Goal: Information Seeking & Learning: Check status

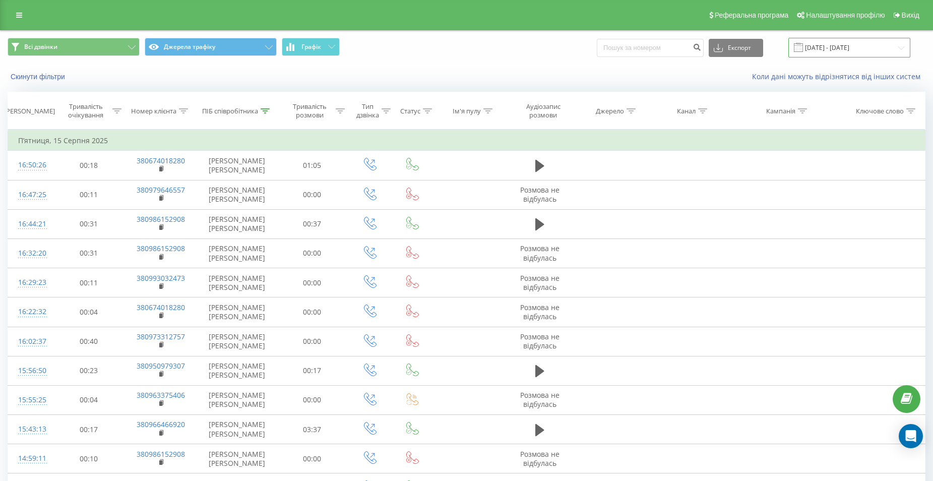
click at [839, 52] on input "[DATE] - [DATE]" at bounding box center [849, 48] width 122 height 20
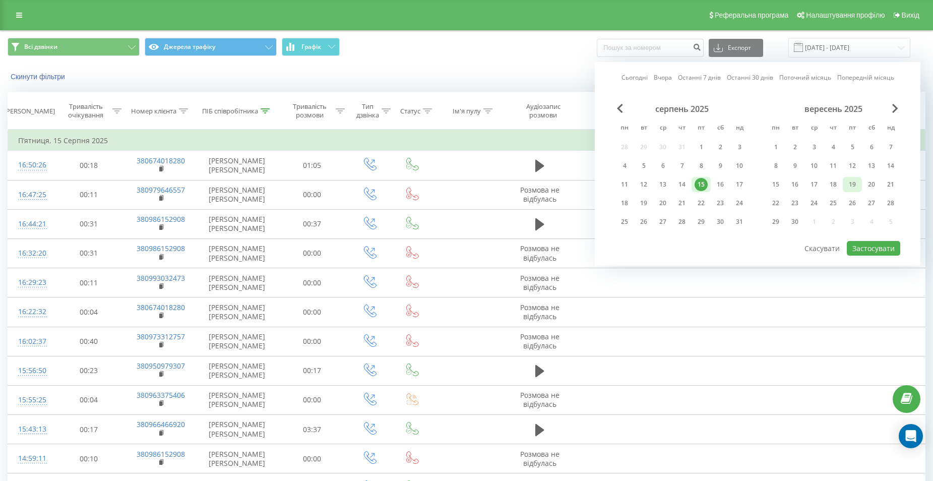
click at [846, 184] on div "19" at bounding box center [852, 184] width 13 height 13
click at [867, 247] on button "Застосувати" at bounding box center [873, 248] width 53 height 15
type input "[DATE] - [DATE]"
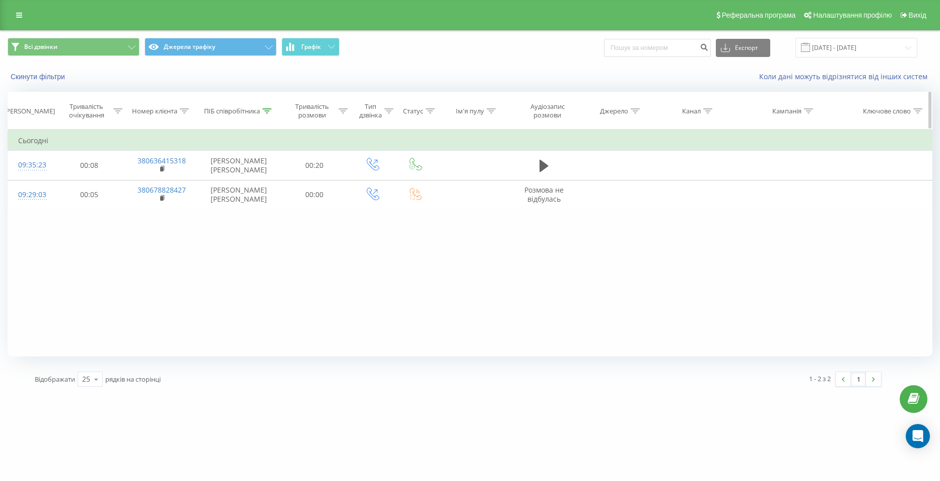
click at [268, 113] on icon at bounding box center [267, 110] width 9 height 5
click at [224, 183] on input "[PERSON_NAME]" at bounding box center [239, 183] width 89 height 18
type input "В"
click button "OK" at bounding box center [260, 203] width 43 height 13
click at [268, 116] on th "ПІБ співробітника" at bounding box center [239, 110] width 80 height 37
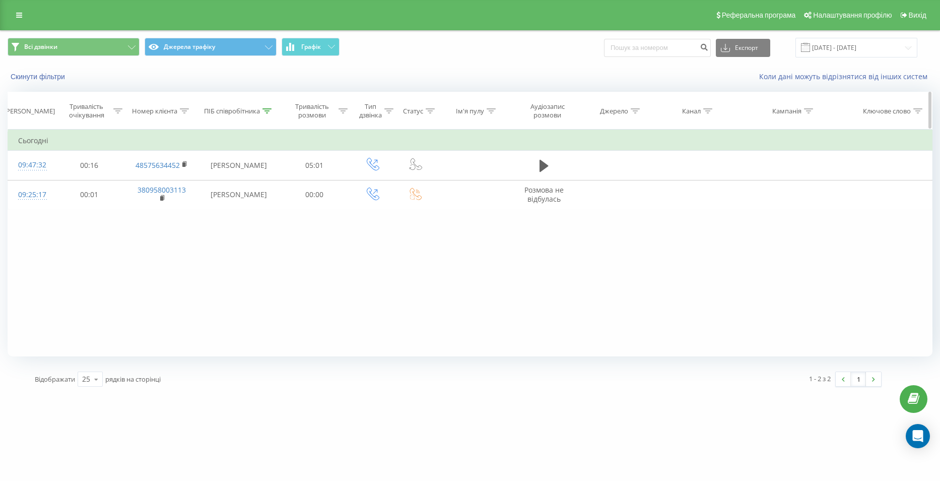
click at [268, 115] on div at bounding box center [267, 111] width 9 height 9
click at [230, 180] on input "спіцина" at bounding box center [239, 183] width 89 height 18
type input "с"
type input "куліш"
click button "OK" at bounding box center [260, 203] width 43 height 13
